Goal: Task Accomplishment & Management: Complete application form

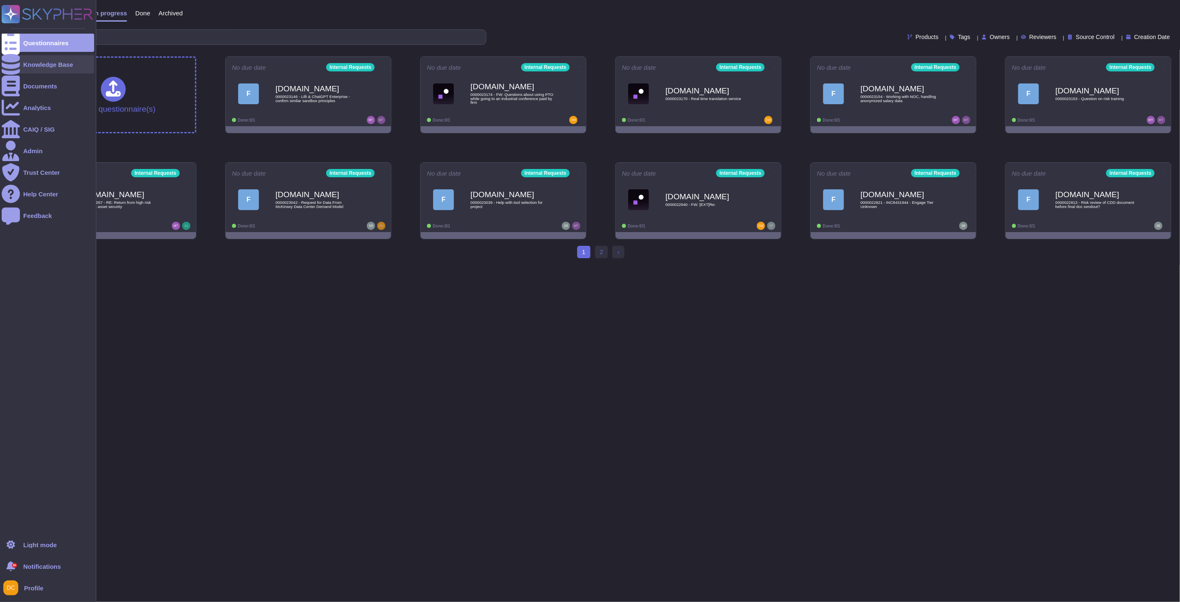
click at [5, 60] on div at bounding box center [11, 64] width 18 height 18
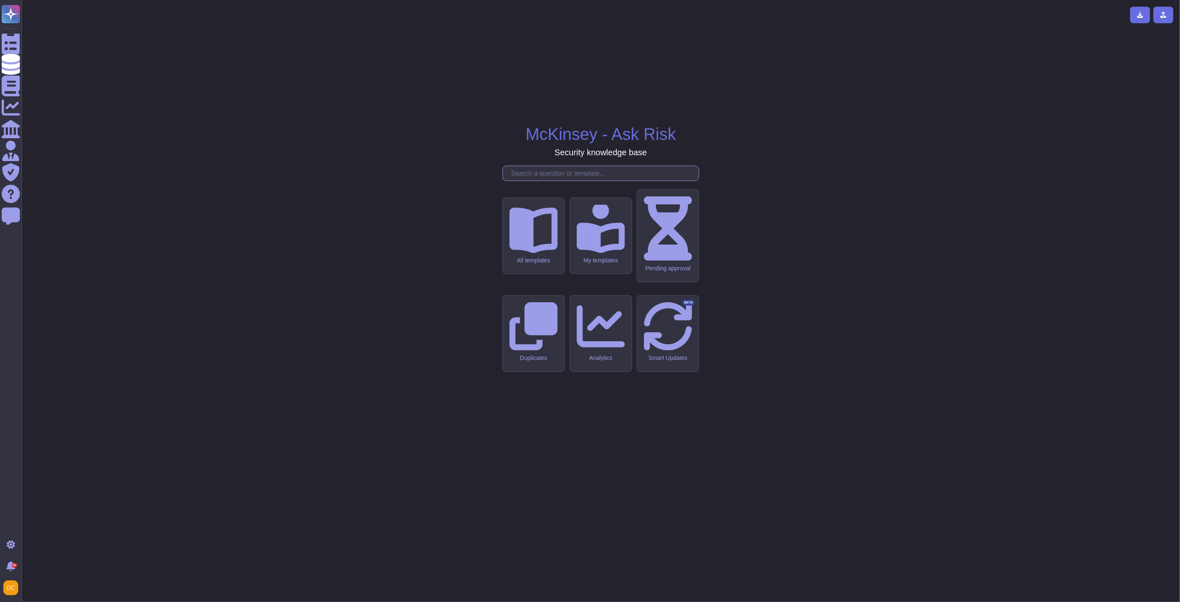
drag, startPoint x: 613, startPoint y: 256, endPoint x: 607, endPoint y: 247, distance: 10.5
click at [607, 181] on input "text" at bounding box center [603, 173] width 192 height 15
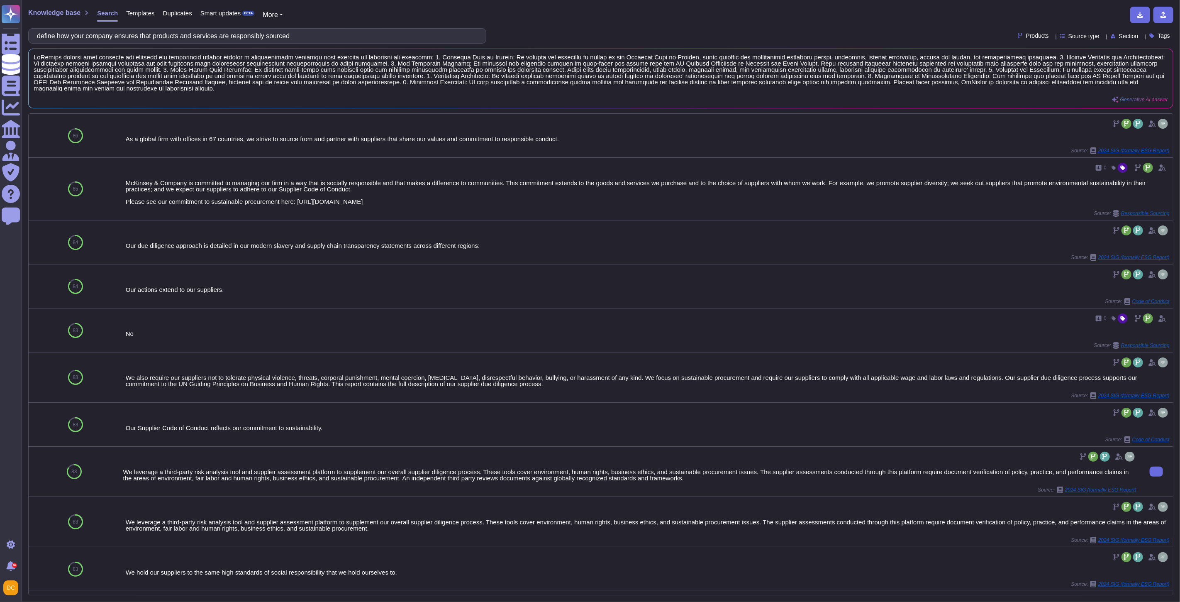
click at [163, 480] on div "We leverage a third-party risk analysis tool and supplier assessment platform t…" at bounding box center [629, 475] width 1013 height 12
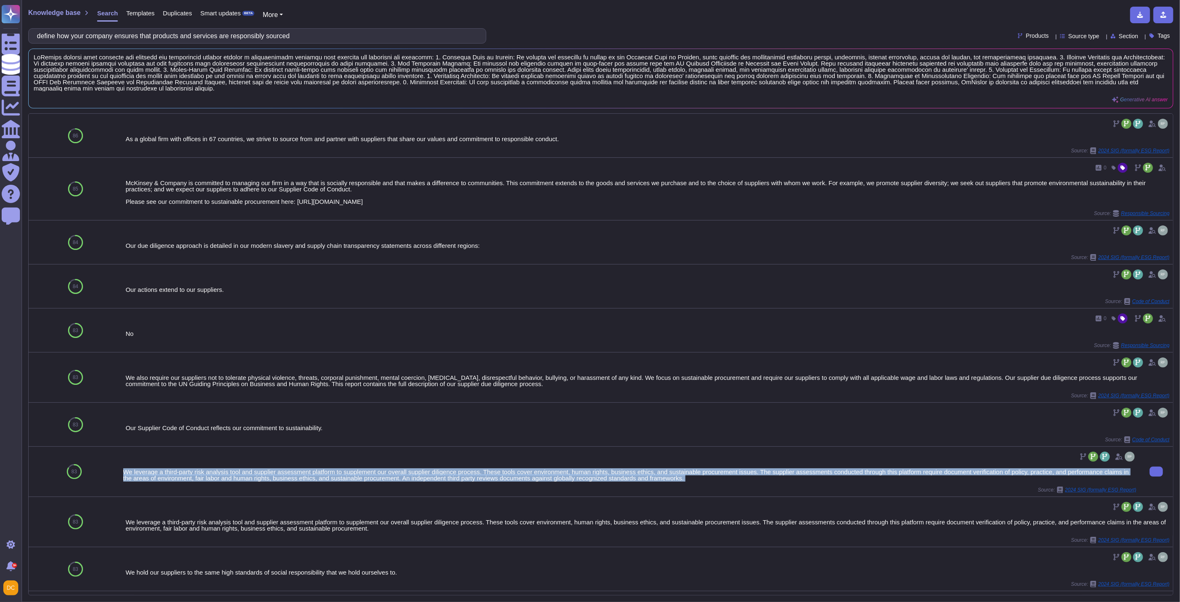
click at [163, 480] on div "We leverage a third-party risk analysis tool and supplier assessment platform t…" at bounding box center [629, 475] width 1013 height 12
click at [383, 480] on div "We leverage a third-party risk analysis tool and supplier assessment platform t…" at bounding box center [629, 475] width 1013 height 12
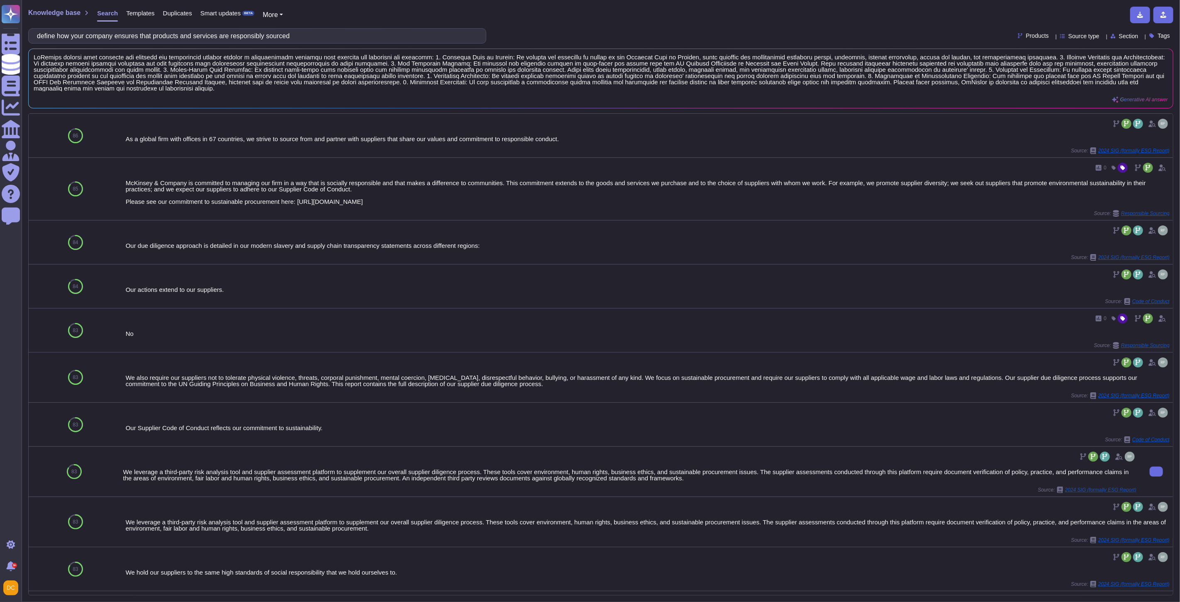
click at [433, 463] on div at bounding box center [629, 456] width 1013 height 13
click at [432, 476] on div "We leverage a third-party risk analysis tool and supplier assessment platform t…" at bounding box center [629, 475] width 1013 height 12
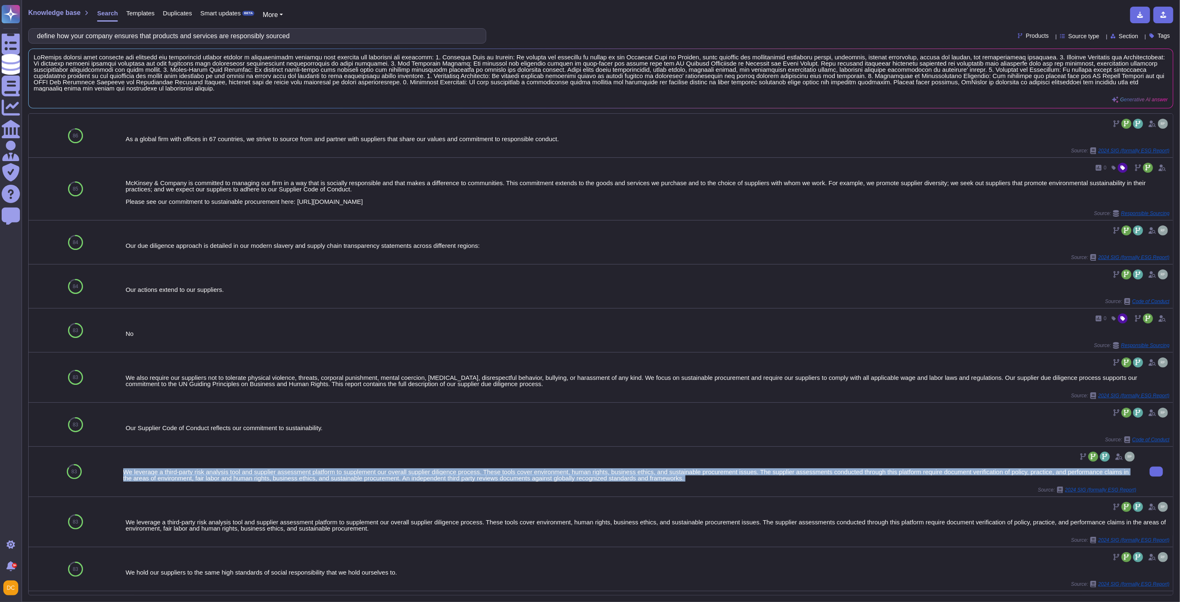
click at [432, 476] on div "We leverage a third-party risk analysis tool and supplier assessment platform t…" at bounding box center [629, 475] width 1013 height 12
click at [752, 486] on div "We leverage a third-party risk analysis tool and supplier assessment platform t…" at bounding box center [629, 471] width 1013 height 43
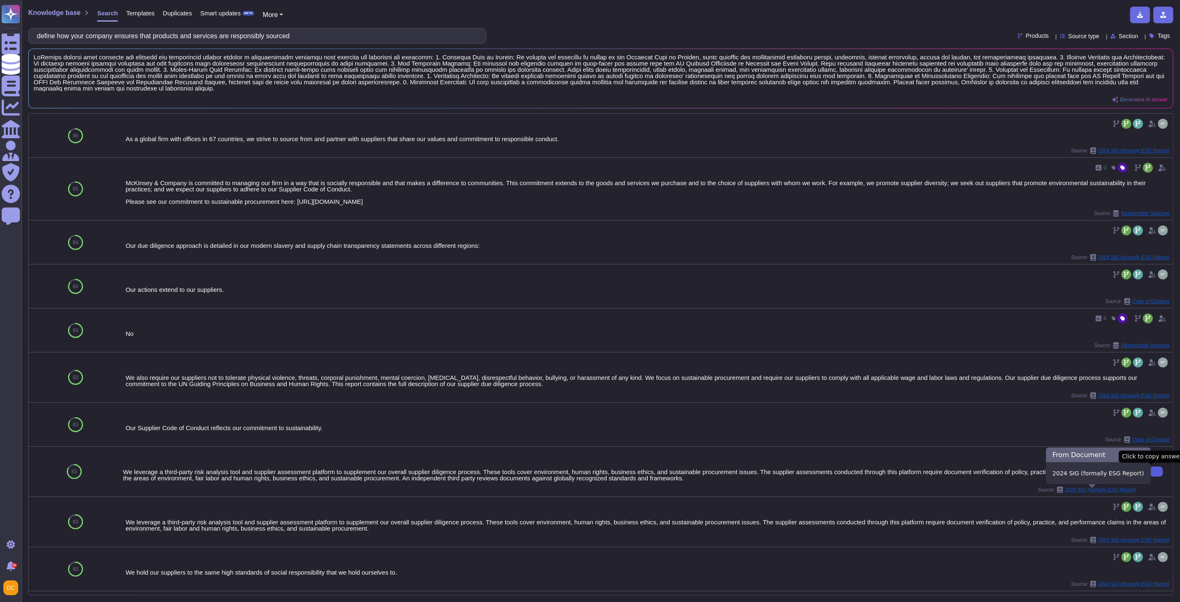
click at [1156, 469] on button at bounding box center [1156, 471] width 13 height 10
click at [115, 35] on input "define how your company ensures that products and services are responsibly sour…" at bounding box center [255, 36] width 445 height 15
paste input ", produced and delivered to Barclays, our customers and/or clients."
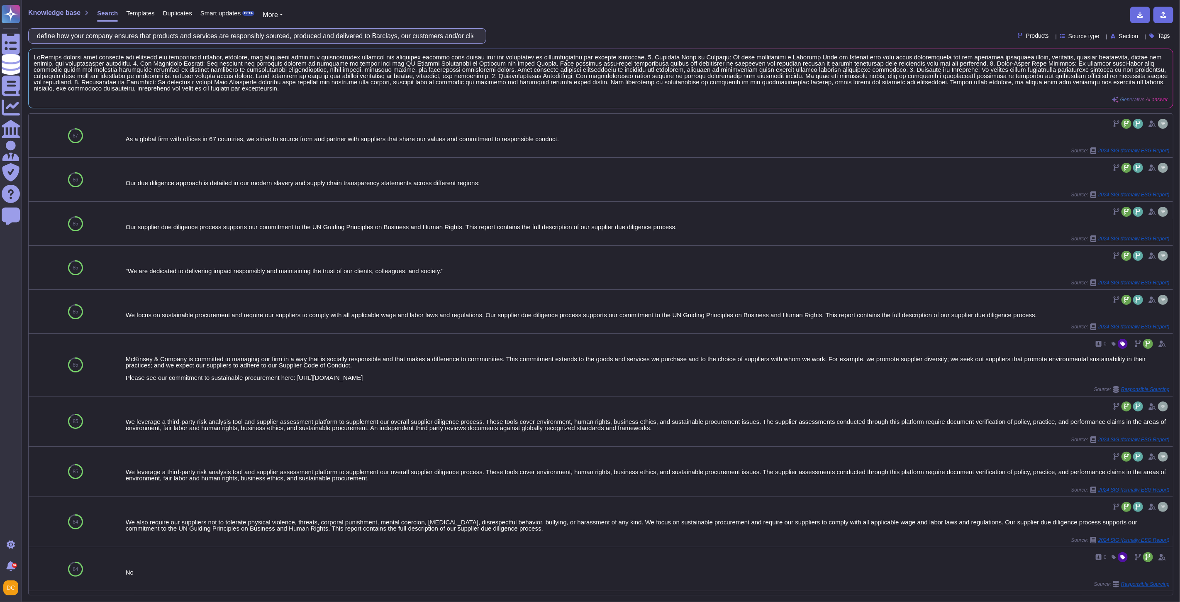
click at [115, 34] on input "define how your company ensures that products and services are responsibly sour…" at bounding box center [255, 36] width 445 height 15
paste input "Does your company have a certified energy management system?"
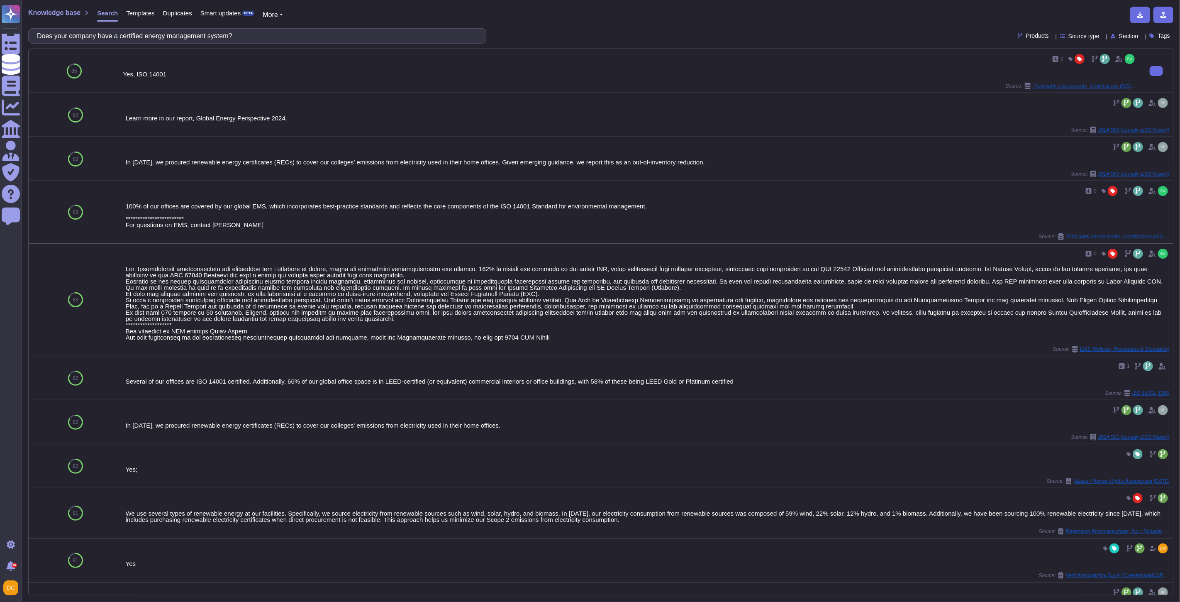
type input "Does your company have a certified energy management system?"
click at [142, 75] on div "Yes, ISO 14001" at bounding box center [629, 74] width 1013 height 6
